Goal: Obtain resource: Download file/media

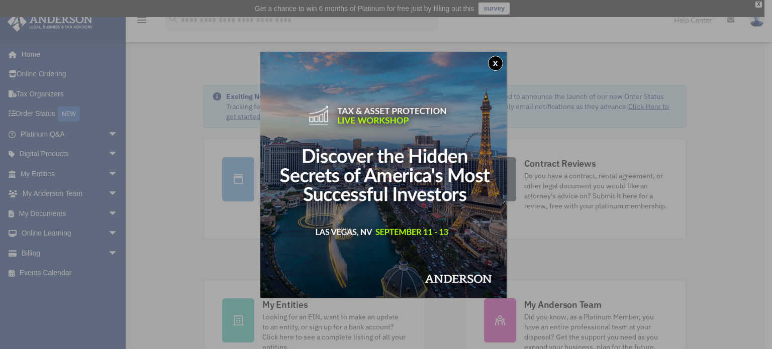
click at [503, 61] on button "x" at bounding box center [495, 63] width 15 height 15
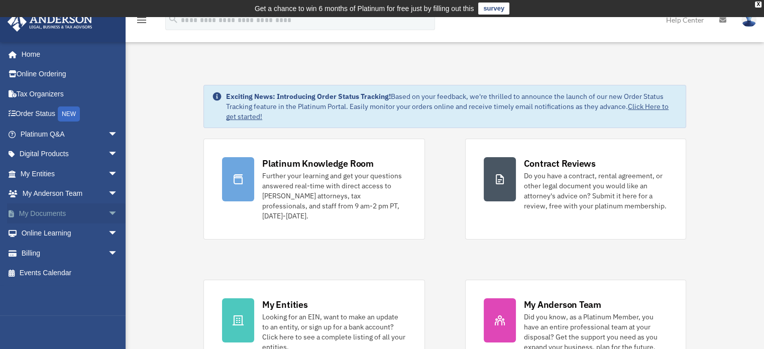
click at [68, 211] on link "My Documents arrow_drop_down" at bounding box center [70, 214] width 126 height 20
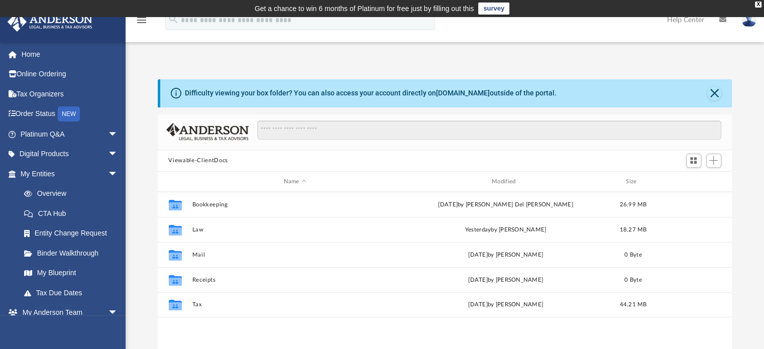
scroll to position [221, 567]
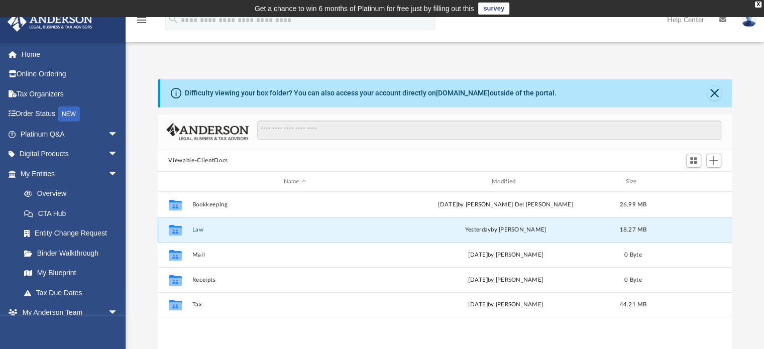
click at [200, 230] on button "Law" at bounding box center [295, 230] width 206 height 7
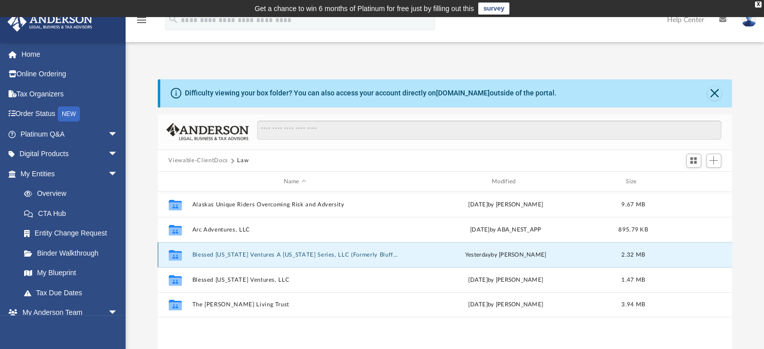
click at [227, 255] on button "Blessed Texas Ventures A Texas Series, LLC (Formerly Bluffed Southern Ventures,…" at bounding box center [295, 255] width 206 height 7
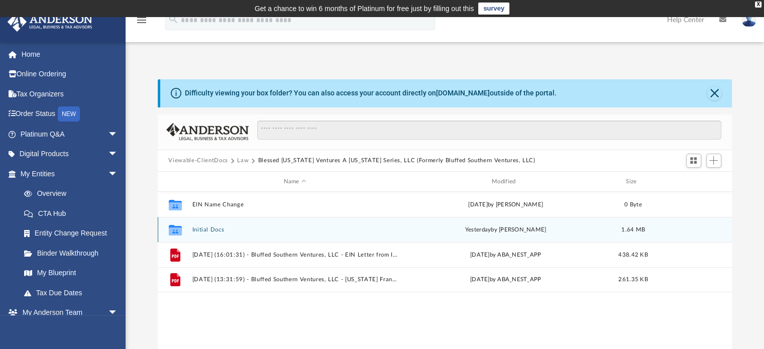
click at [178, 229] on icon "grid" at bounding box center [174, 232] width 13 height 8
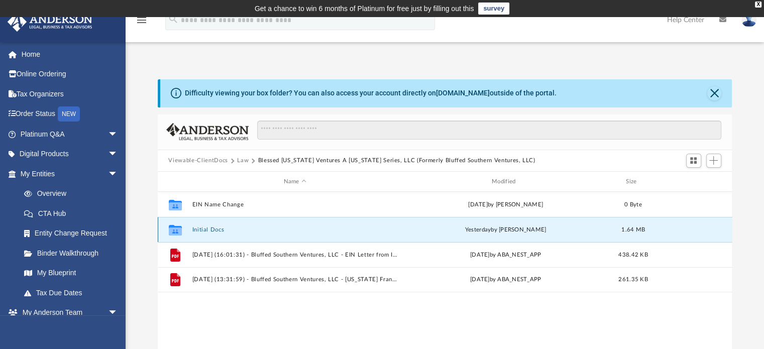
click at [214, 229] on button "Initial Docs" at bounding box center [295, 230] width 206 height 7
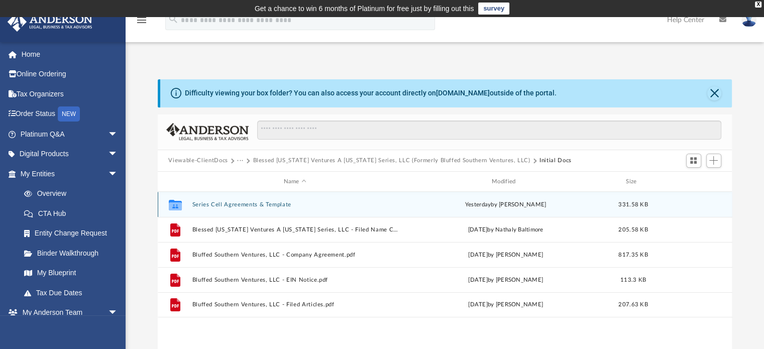
click at [236, 204] on button "Series Cell Agreements & Template" at bounding box center [295, 205] width 206 height 7
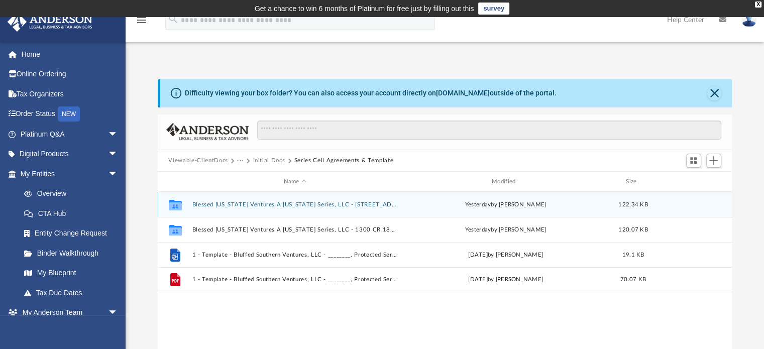
click at [282, 205] on button "Blessed Texas Ventures A Texas Series, LLC - 1300 County Rd, Protected Series" at bounding box center [295, 205] width 206 height 7
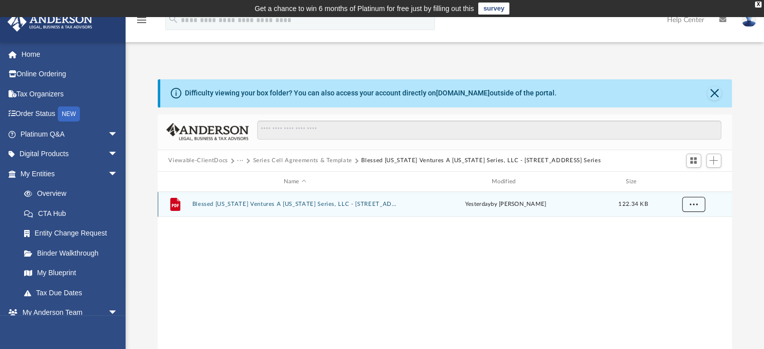
click at [693, 205] on span "More options" at bounding box center [694, 205] width 8 height 6
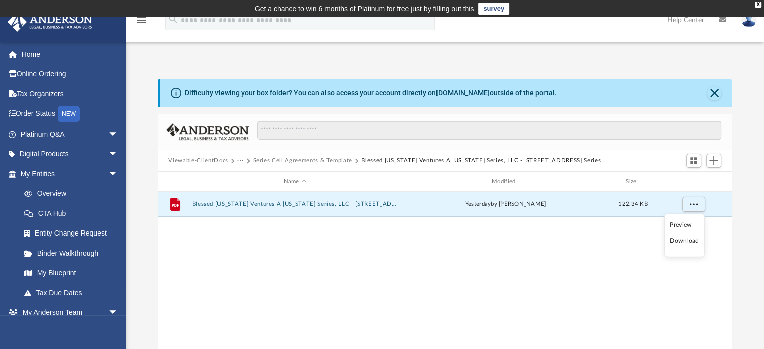
click at [681, 227] on li "Preview" at bounding box center [684, 225] width 29 height 11
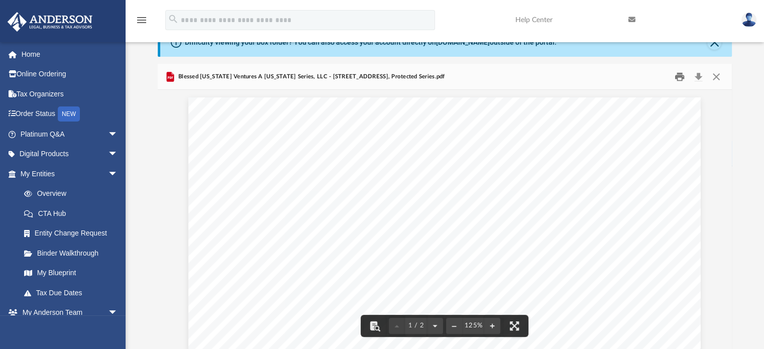
click at [679, 76] on button "Print" at bounding box center [680, 77] width 20 height 16
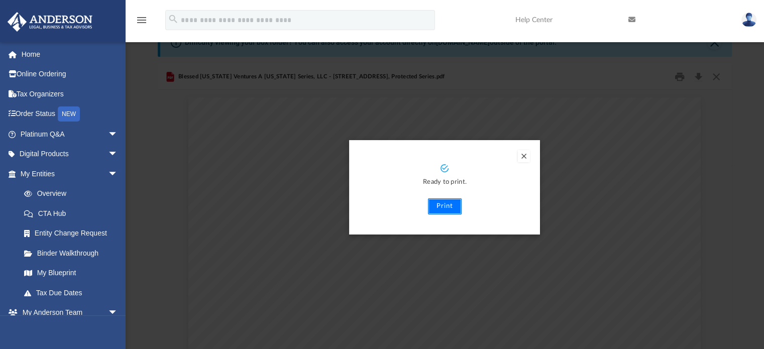
click at [445, 209] on button "Print" at bounding box center [445, 207] width 34 height 16
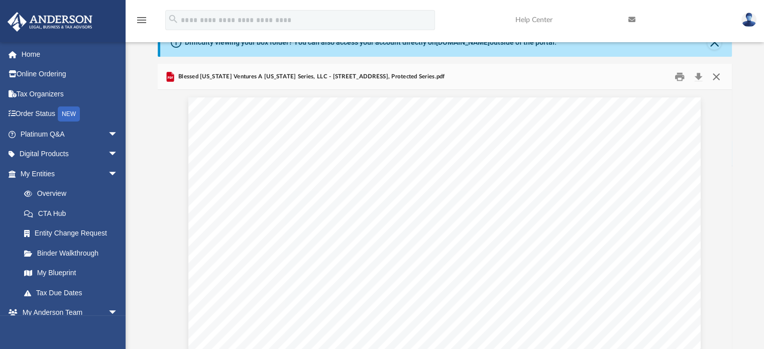
click at [715, 76] on button "Close" at bounding box center [717, 77] width 18 height 16
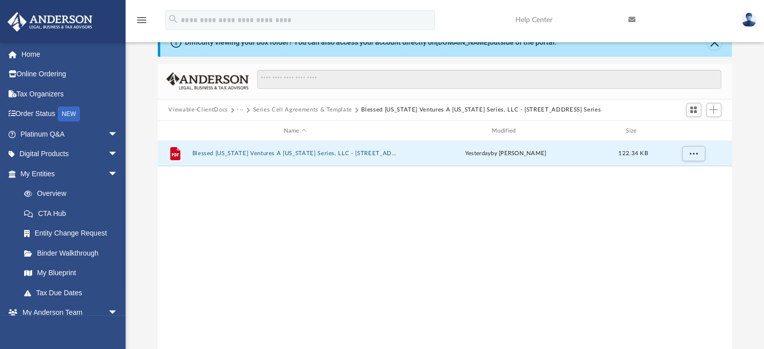
click at [321, 111] on button "Series Cell Agreements & Template" at bounding box center [302, 110] width 99 height 9
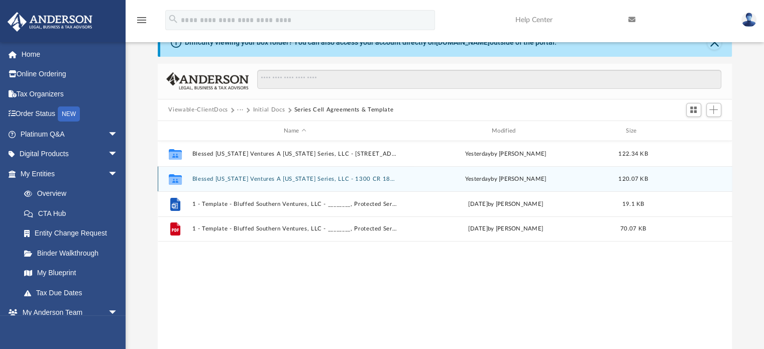
click at [310, 175] on div "Collaborated Folder Blessed Texas Ventures A Texas Series, LLC - 1300 CR 183 Ph…" at bounding box center [445, 178] width 575 height 25
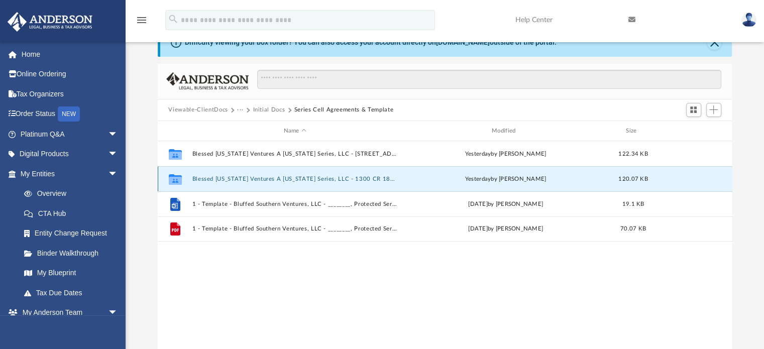
click at [297, 180] on button "Blessed Texas Ventures A Texas Series, LLC - 1300 CR 183 Phase ll, Protected Se…" at bounding box center [295, 179] width 206 height 7
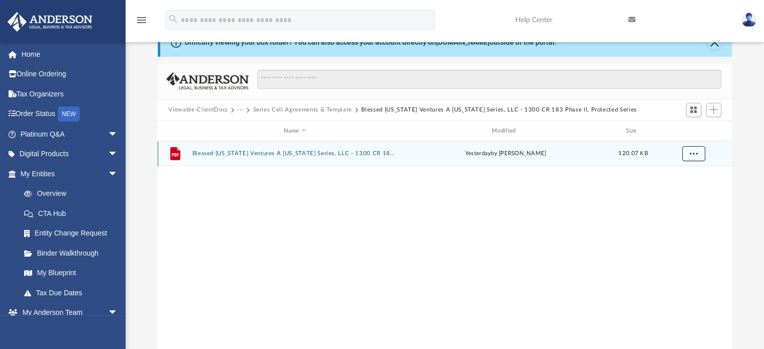
click at [691, 154] on span "More options" at bounding box center [694, 154] width 8 height 6
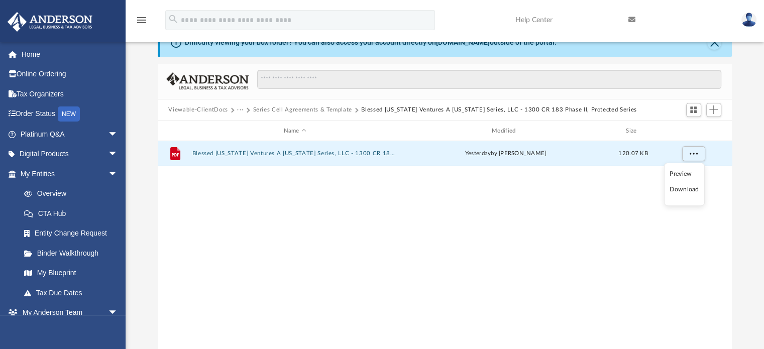
click at [678, 190] on li "Download" at bounding box center [684, 189] width 29 height 11
click at [693, 153] on span "More options" at bounding box center [694, 154] width 8 height 6
click at [688, 172] on li "Preview" at bounding box center [684, 174] width 29 height 11
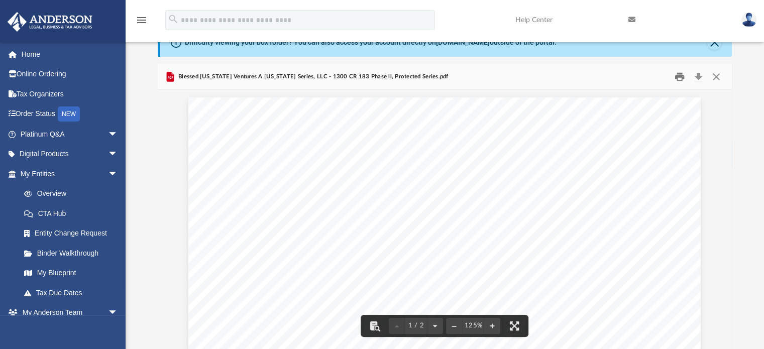
click at [679, 76] on button "Print" at bounding box center [680, 77] width 20 height 16
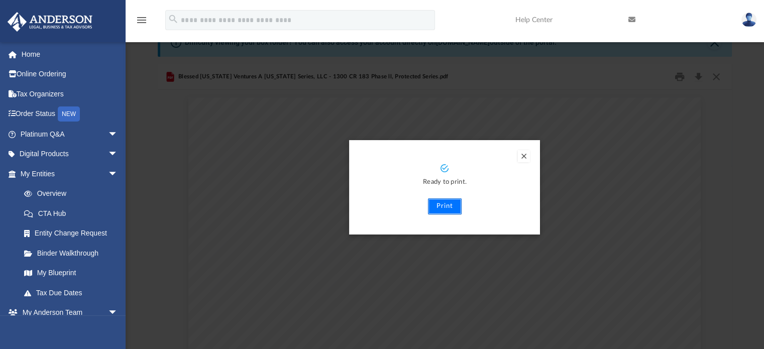
click at [445, 204] on button "Print" at bounding box center [445, 207] width 34 height 16
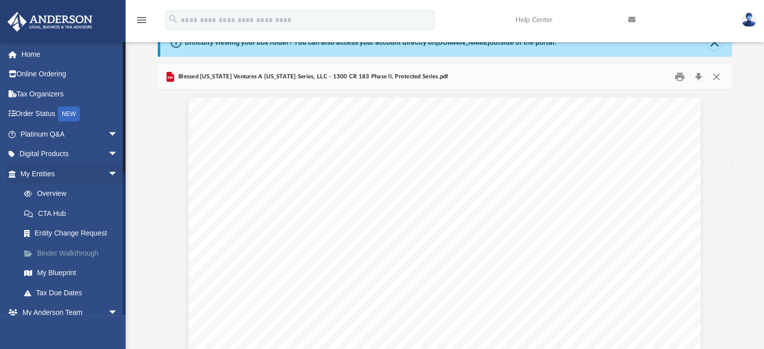
click at [79, 251] on link "Binder Walkthrough" at bounding box center [73, 253] width 119 height 20
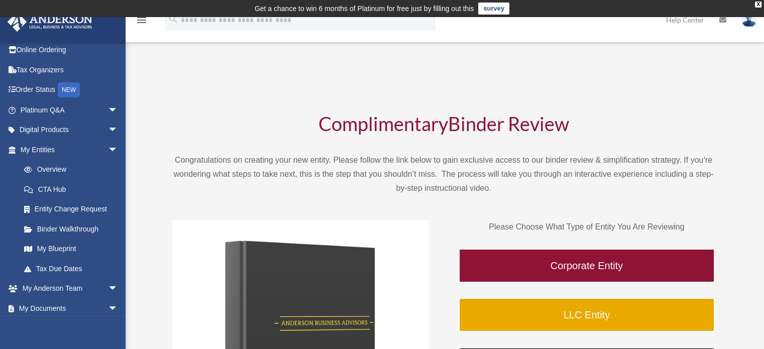
scroll to position [25, 0]
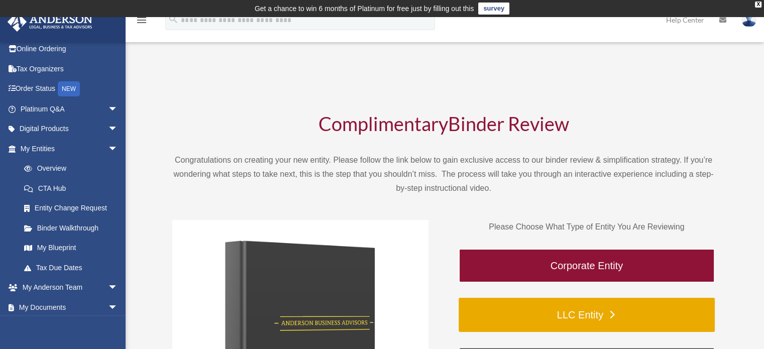
click at [545, 317] on link "LLC Entity" at bounding box center [587, 315] width 256 height 34
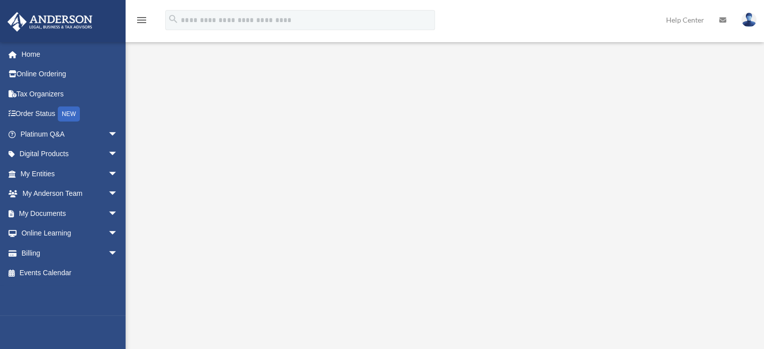
scroll to position [135, 0]
click at [108, 214] on span "arrow_drop_down" at bounding box center [118, 214] width 20 height 21
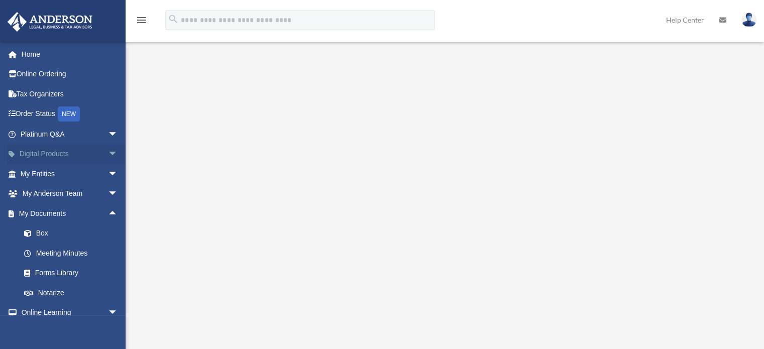
click at [86, 151] on link "Digital Products arrow_drop_down" at bounding box center [70, 154] width 126 height 20
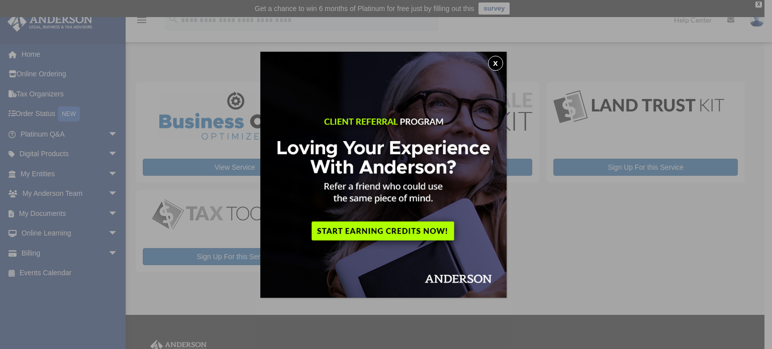
click at [498, 59] on button "x" at bounding box center [495, 63] width 15 height 15
